Goal: Task Accomplishment & Management: Manage account settings

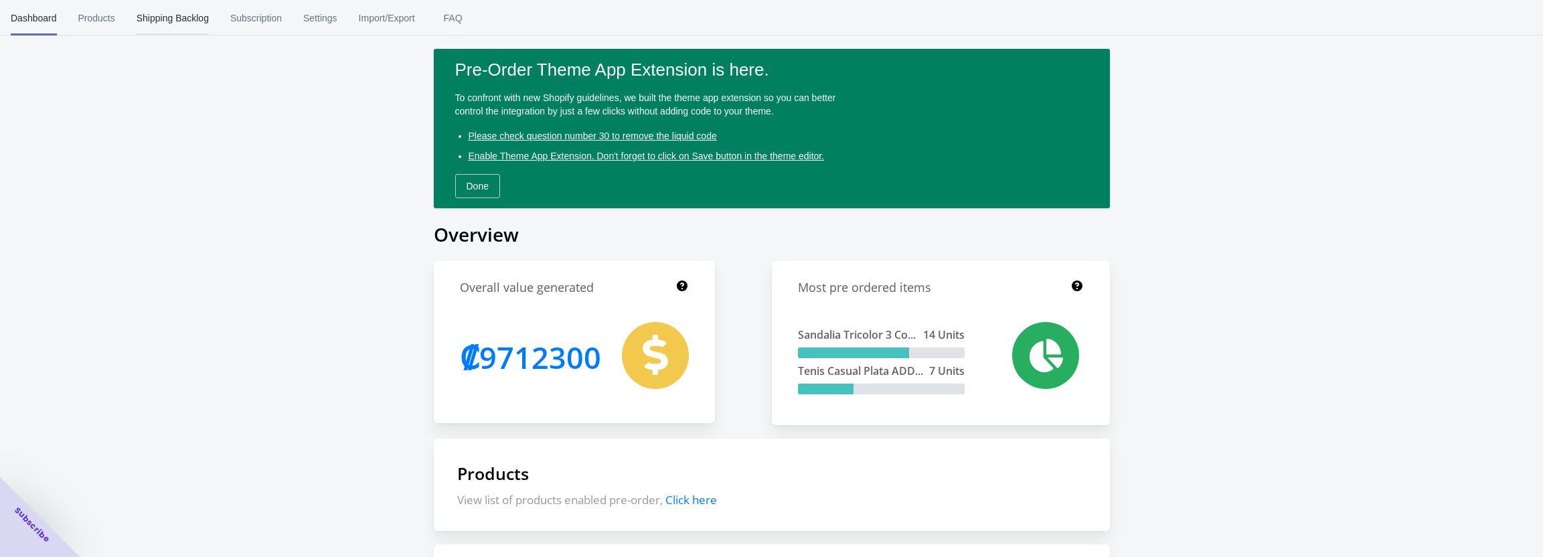
click at [174, 17] on span "Shipping Backlog" at bounding box center [173, 18] width 72 height 35
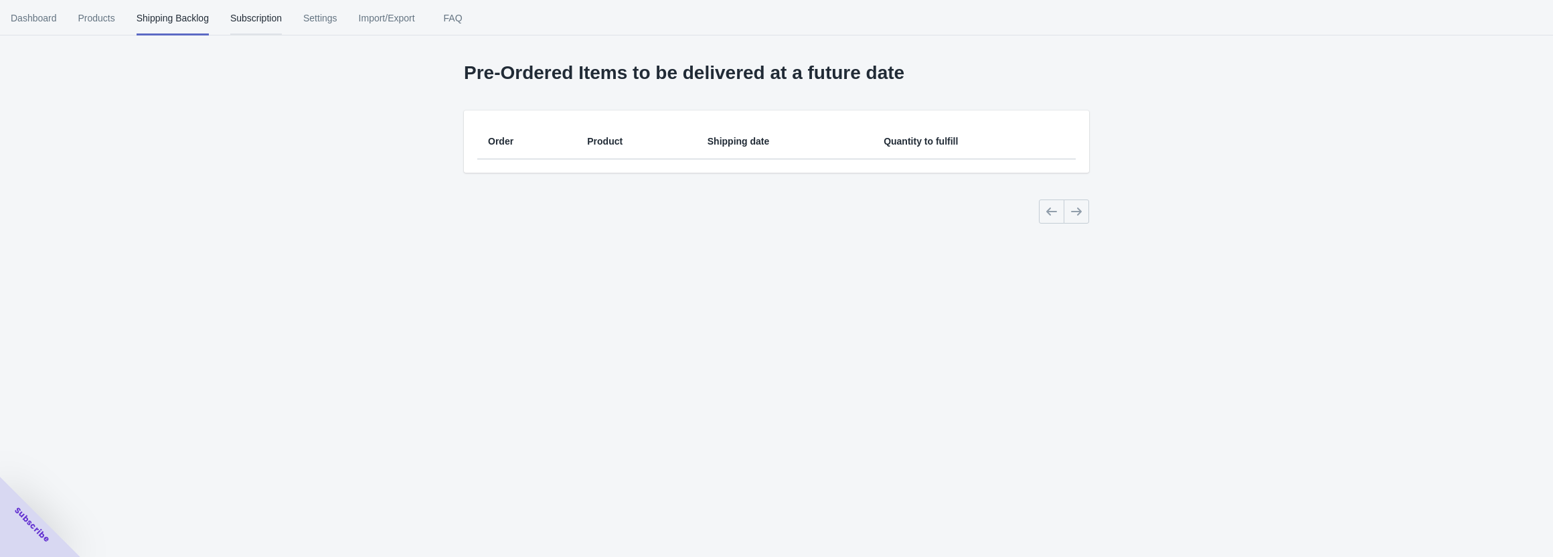
click at [233, 17] on span "Subscription" at bounding box center [256, 18] width 52 height 35
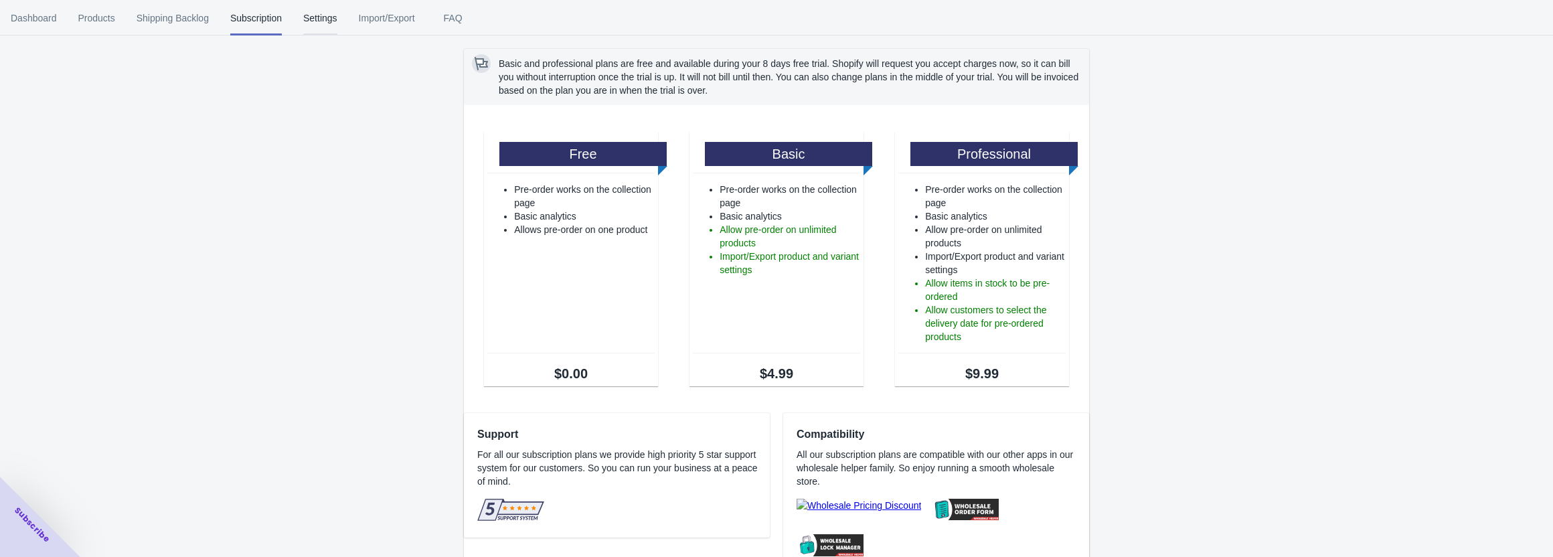
click at [328, 23] on span "Settings" at bounding box center [320, 18] width 34 height 35
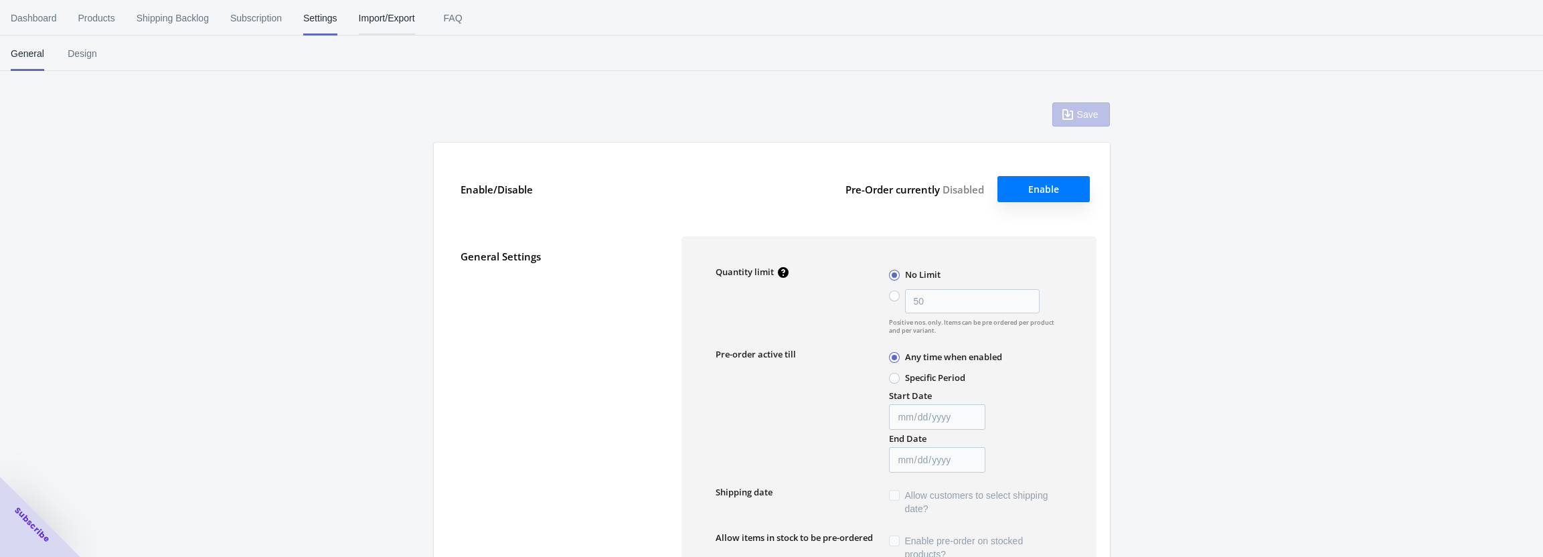
type input "10"
type input "[DATE]"
type input "preventa"
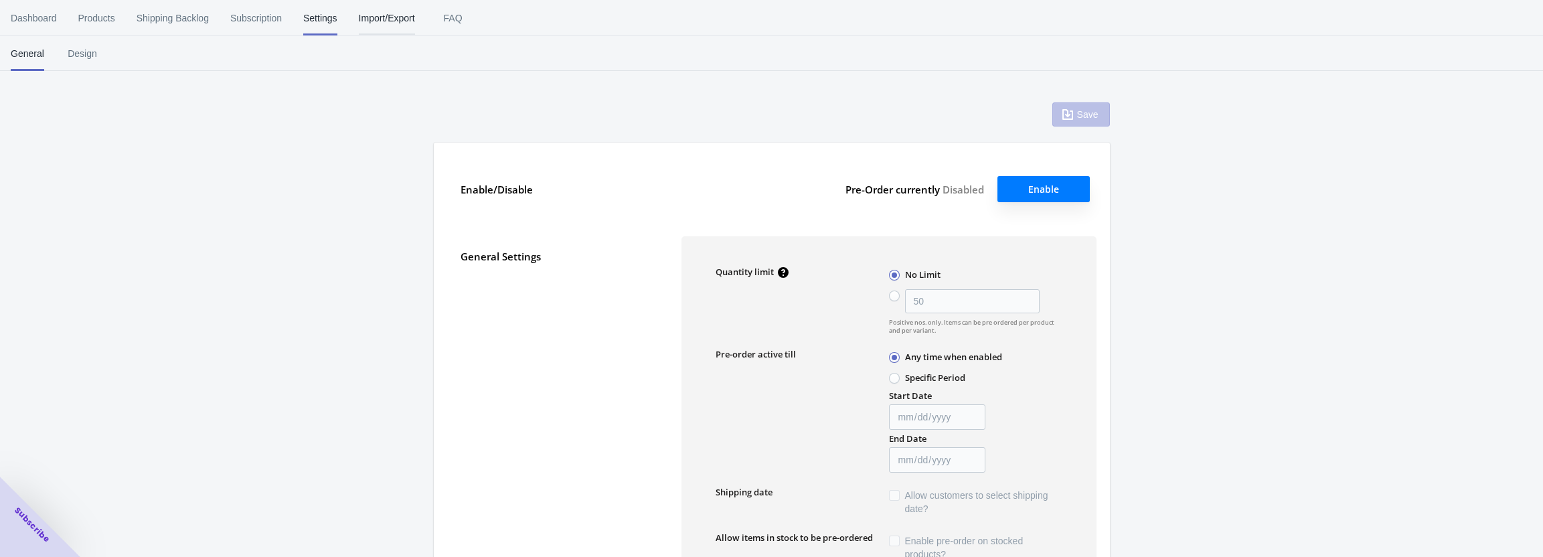
type textarea "¡El artículo en preventa se agregó al carrito!"
type textarea "El nivel de inventario es <qty>. Algunos de los artículos serán pedidos por ade…"
type textarea "Solo quedan <qty> de artículos en stock."
type textarea "Se puede pedir por adelantado un máximo de <qty> de productos."
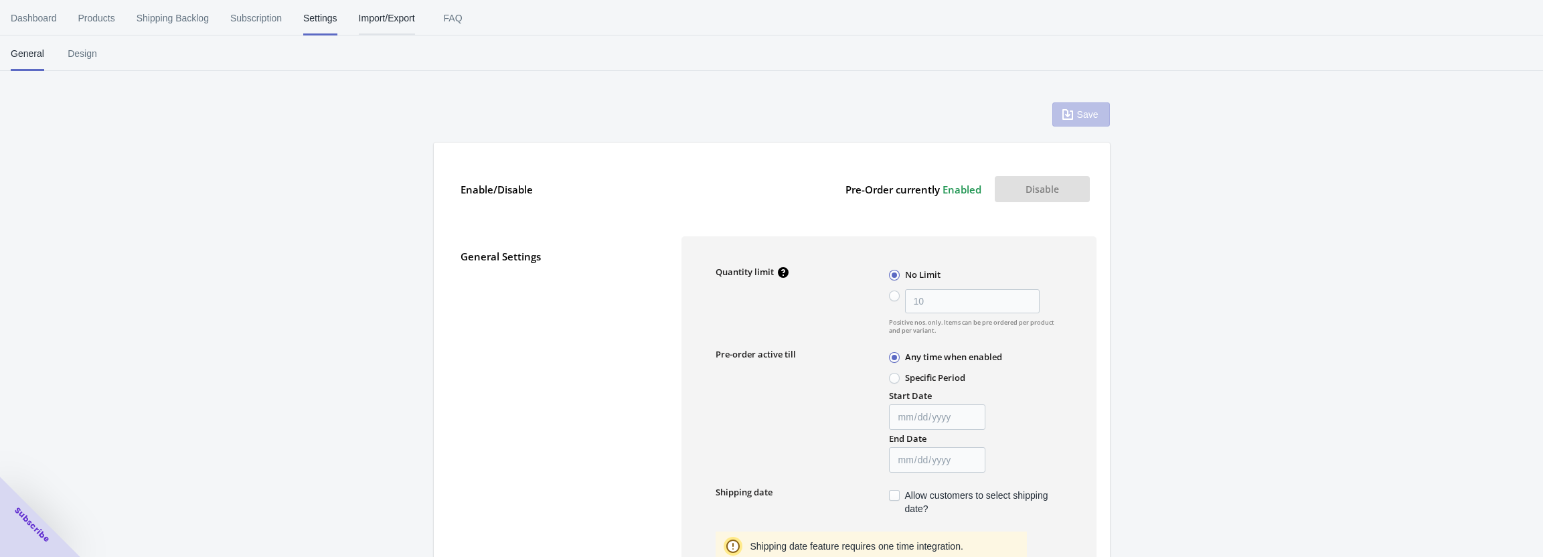
click at [365, 9] on span "Import/Export" at bounding box center [387, 18] width 56 height 35
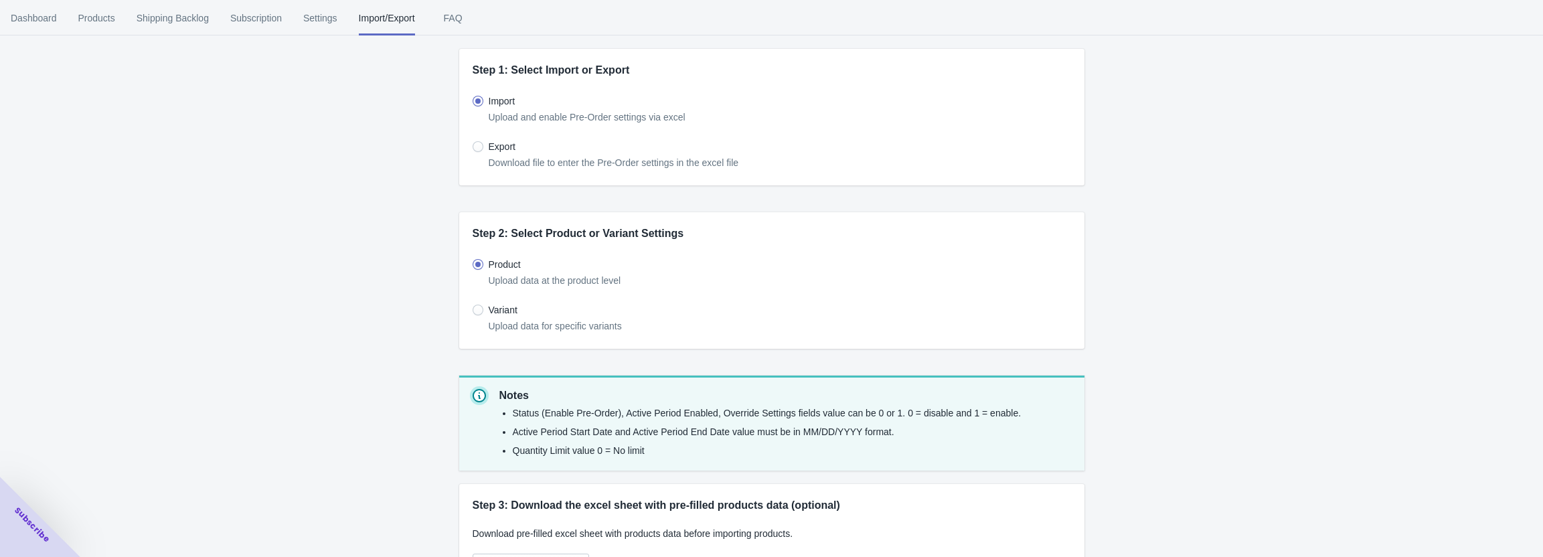
click at [97, 19] on span "Products" at bounding box center [96, 18] width 37 height 35
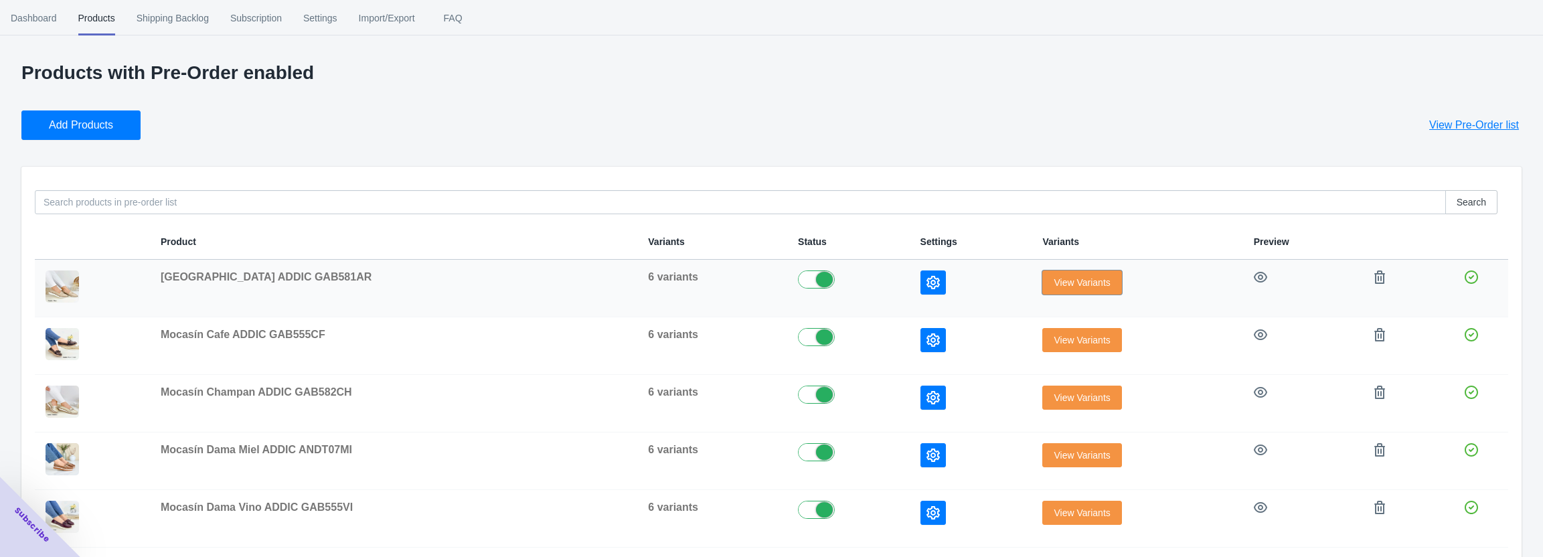
click at [1069, 285] on span "View Variants" at bounding box center [1082, 282] width 56 height 11
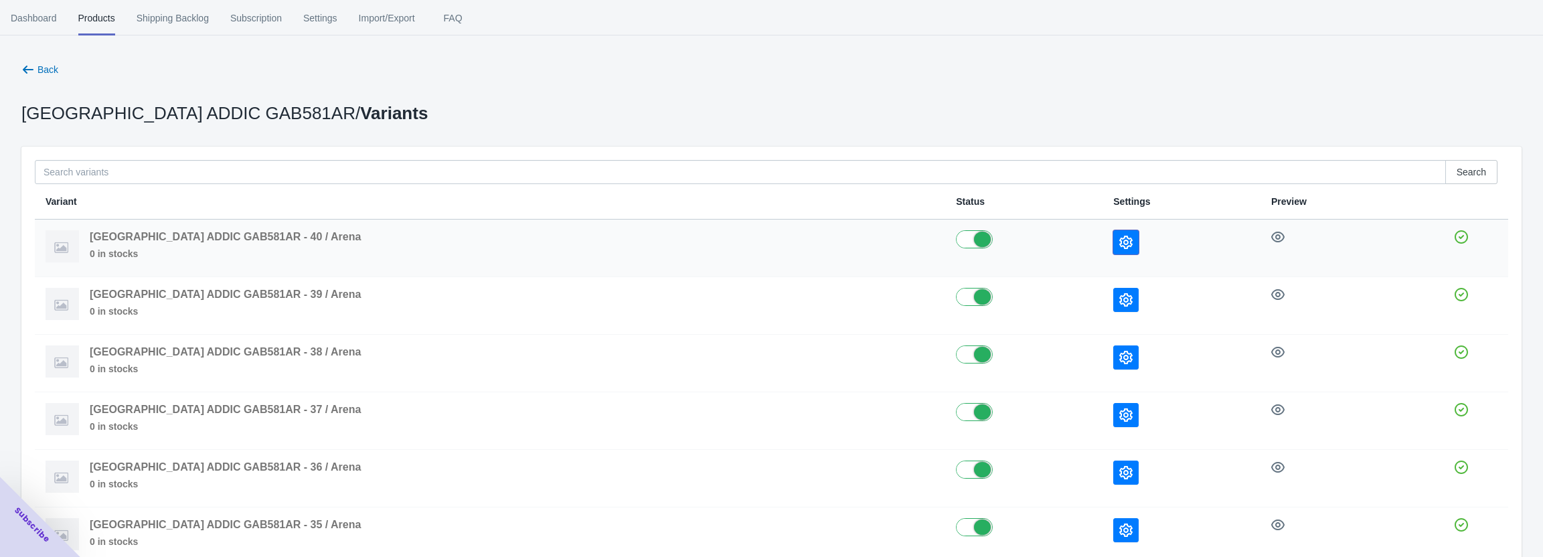
click at [1120, 242] on icon "button" at bounding box center [1126, 242] width 13 height 13
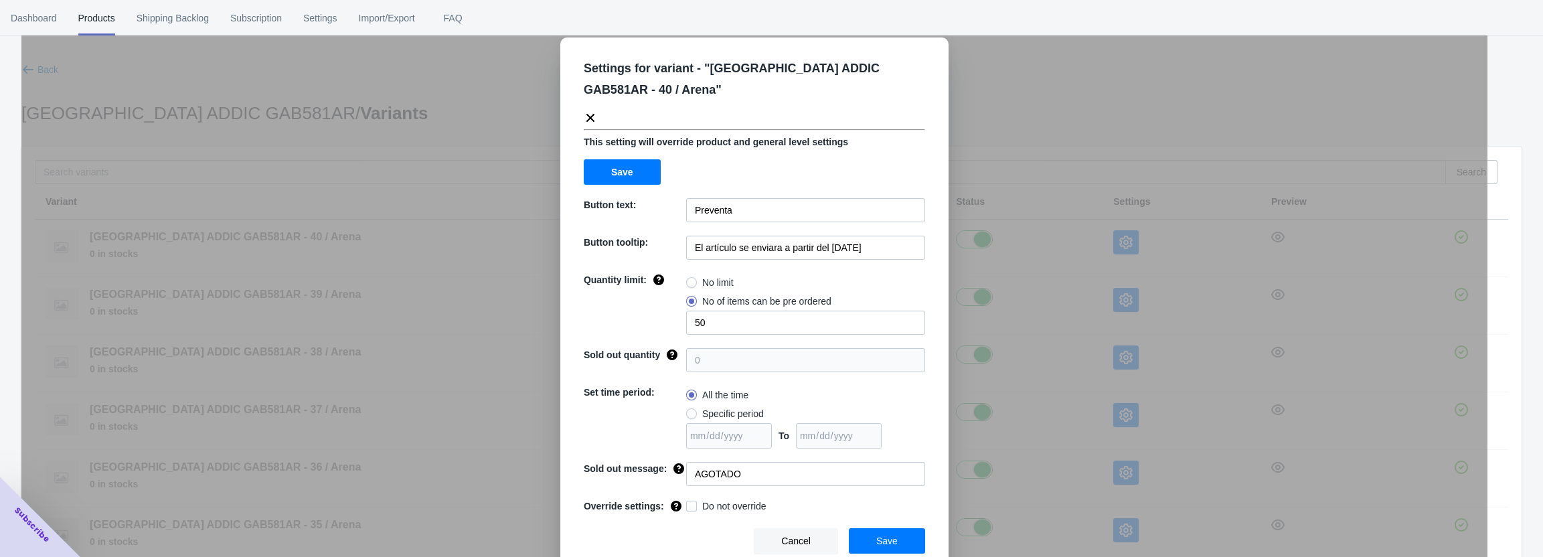
scroll to position [40, 0]
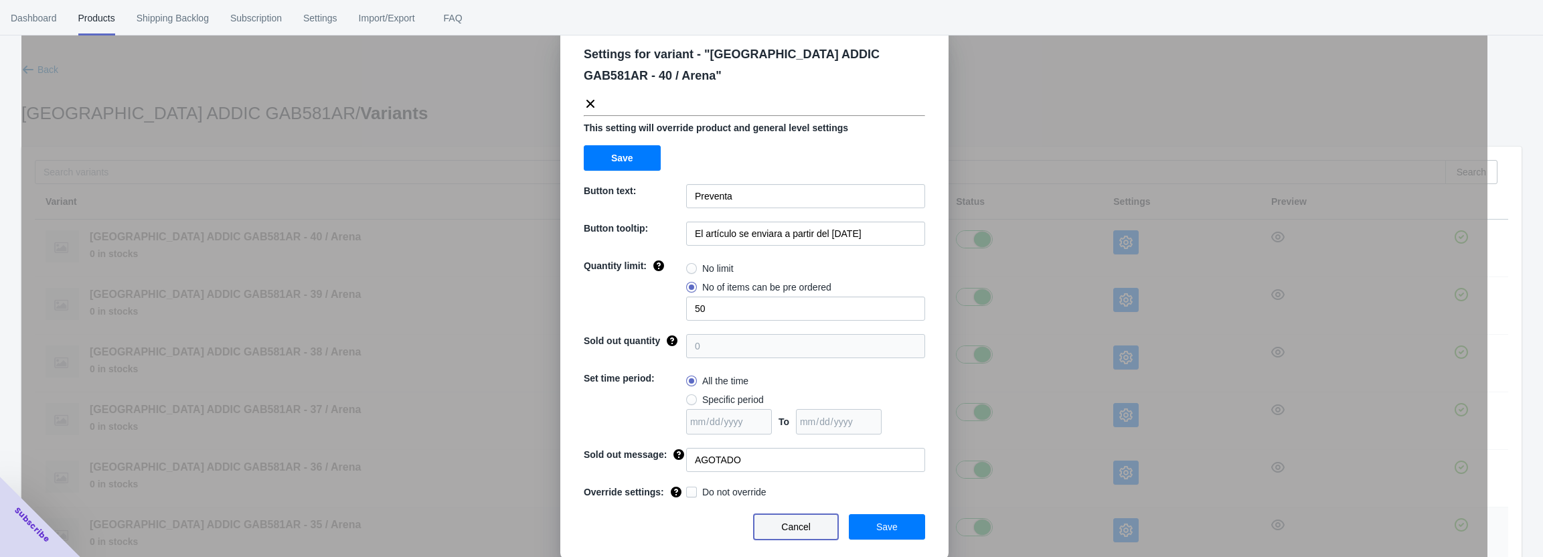
click at [799, 524] on span "Cancel" at bounding box center [795, 527] width 29 height 11
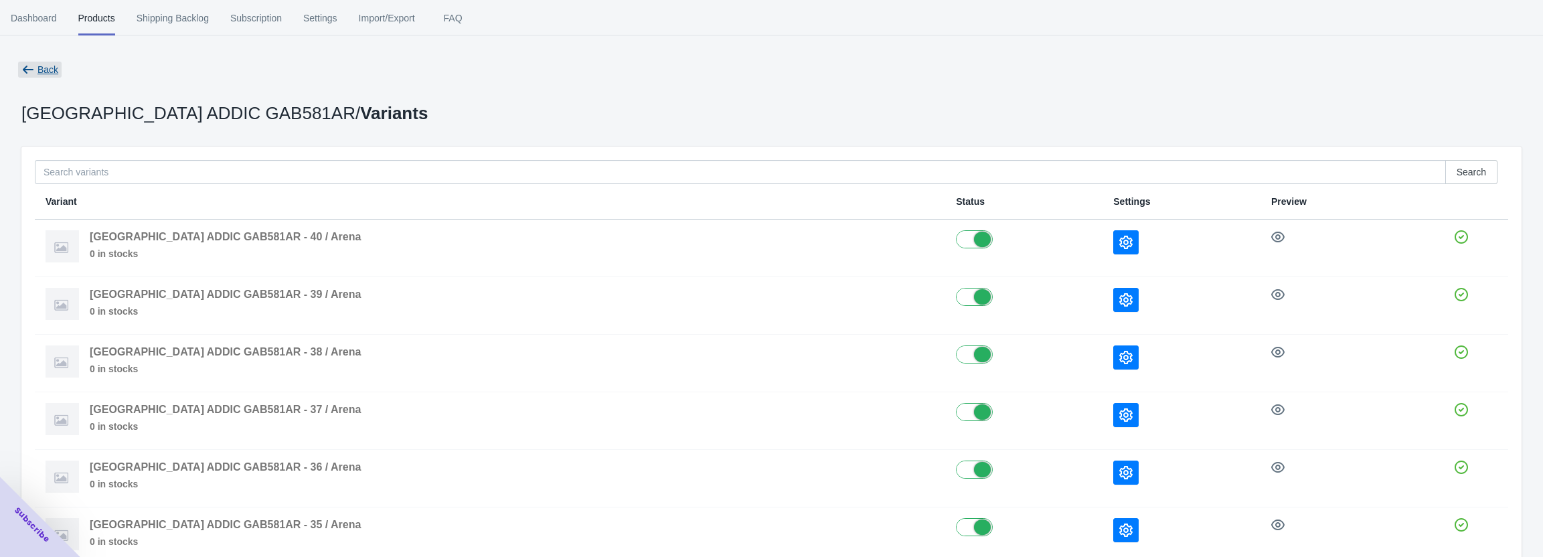
click at [24, 77] on button "Back" at bounding box center [40, 70] width 48 height 24
